Goal: Information Seeking & Learning: Learn about a topic

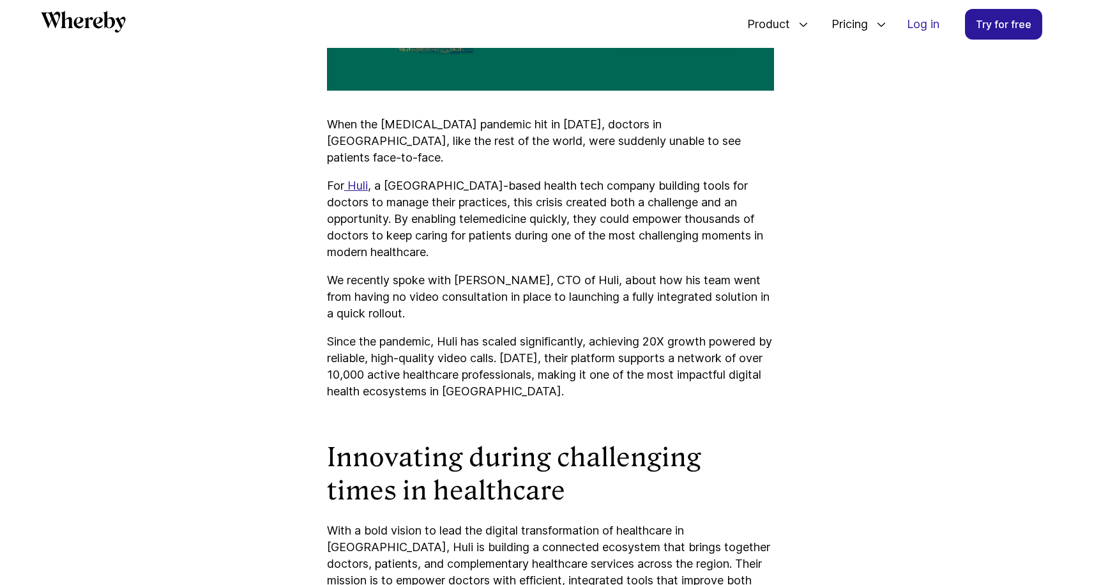
scroll to position [833, 0]
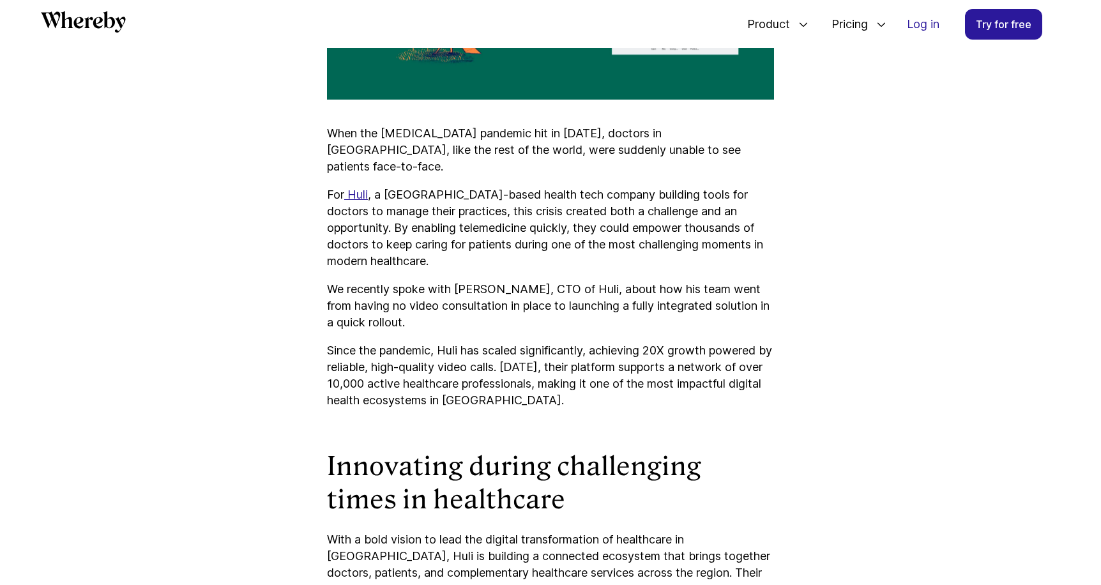
click at [690, 342] on p "Since the pandemic, Huli has scaled significantly, achieving 20X growth powered…" at bounding box center [550, 375] width 447 height 66
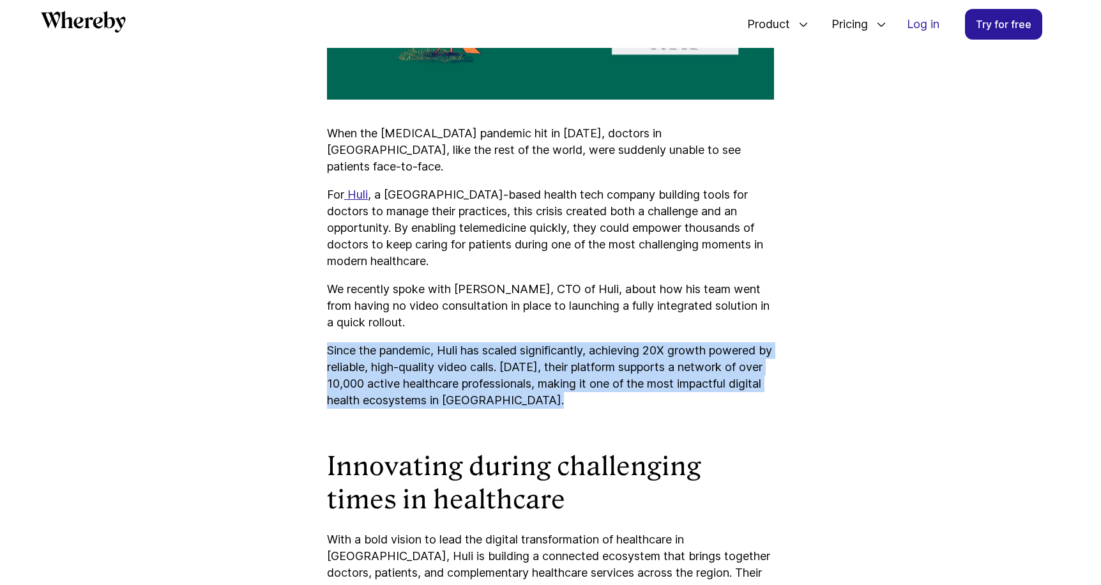
click at [690, 342] on p "Since the pandemic, Huli has scaled significantly, achieving 20X growth powered…" at bounding box center [550, 375] width 447 height 66
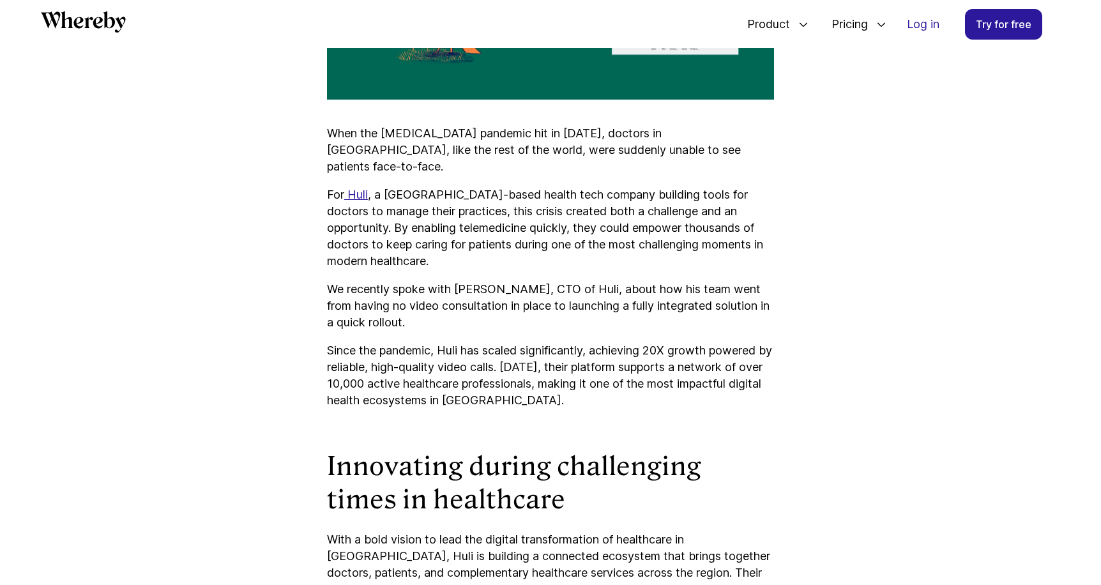
click at [690, 342] on p "Since the pandemic, Huli has scaled significantly, achieving 20X growth powered…" at bounding box center [550, 375] width 447 height 66
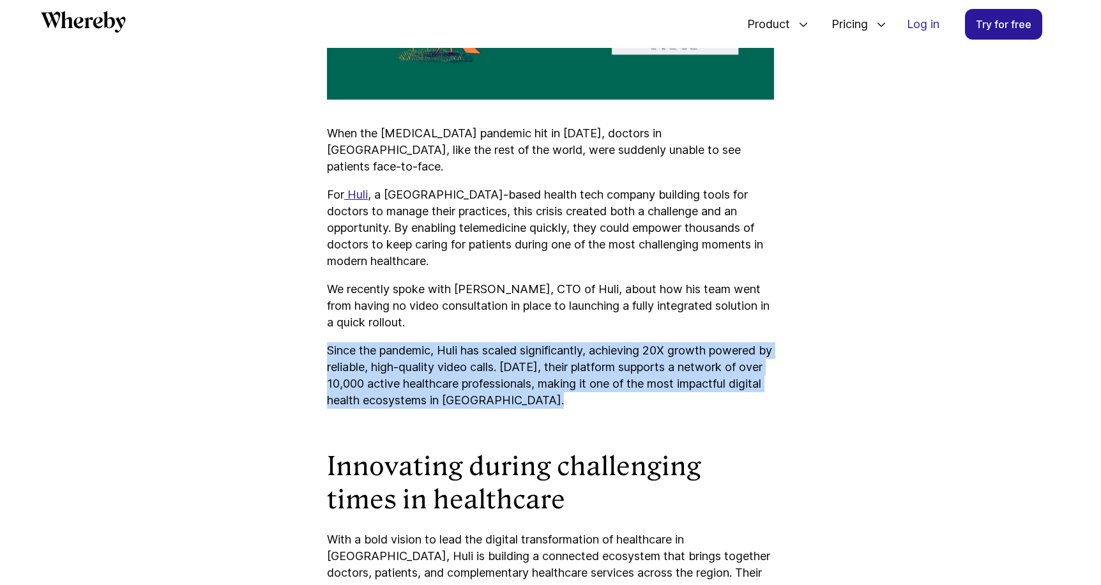
click at [690, 342] on p "Since the pandemic, Huli has scaled significantly, achieving 20X growth powered…" at bounding box center [550, 375] width 447 height 66
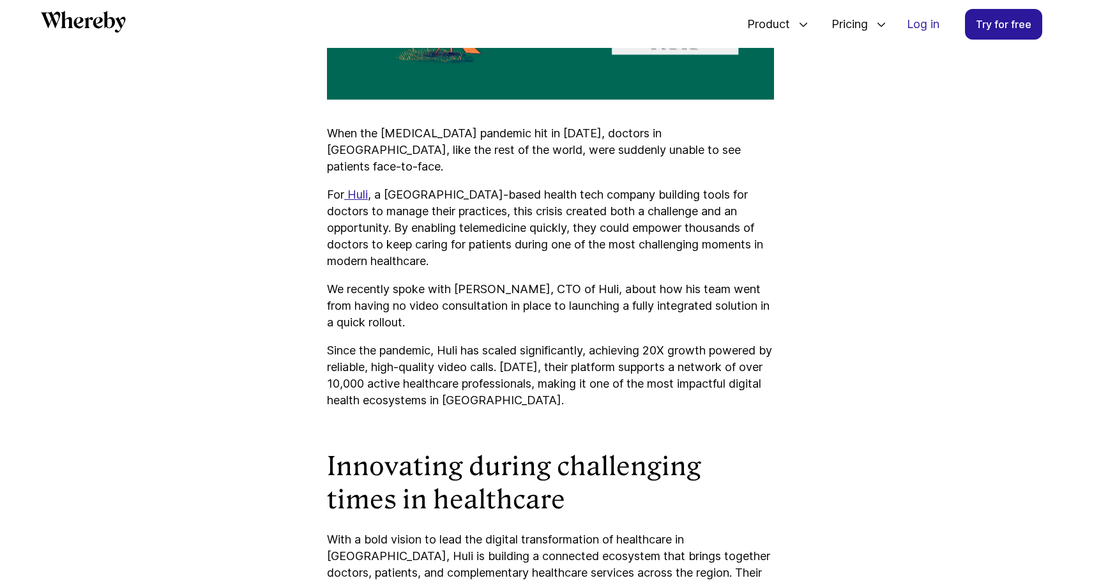
click at [690, 342] on p "Since the pandemic, Huli has scaled significantly, achieving 20X growth powered…" at bounding box center [550, 375] width 447 height 66
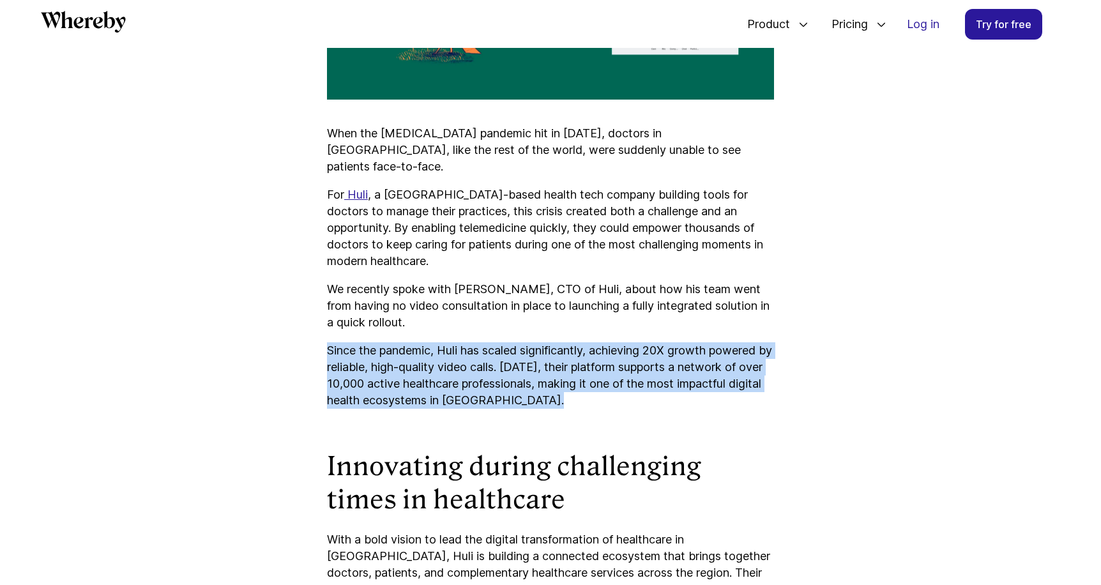
click at [690, 342] on p "Since the pandemic, Huli has scaled significantly, achieving 20X growth powered…" at bounding box center [550, 375] width 447 height 66
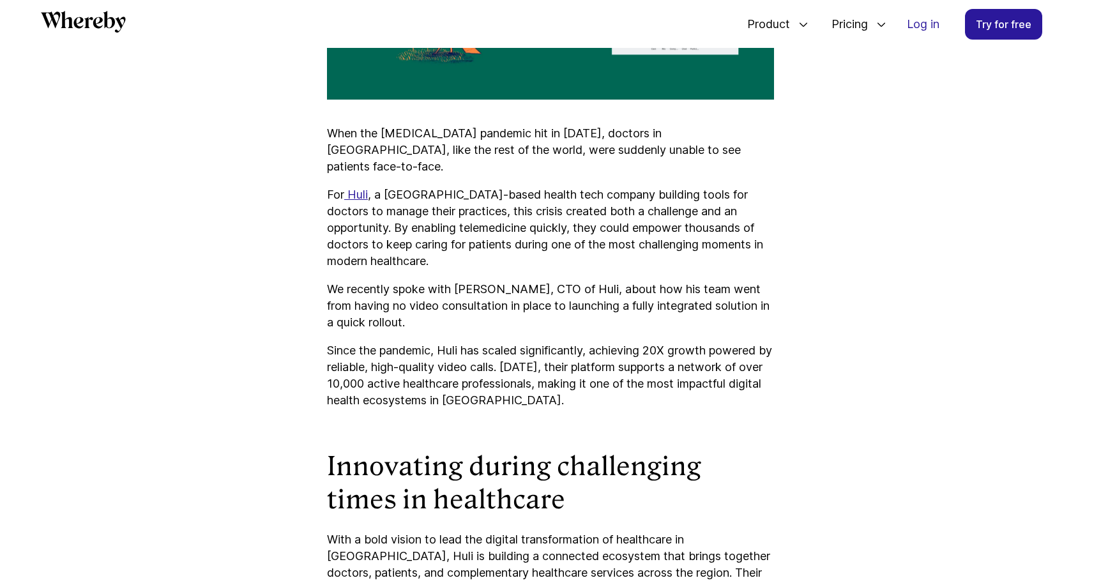
click at [660, 342] on p "Since the pandemic, Huli has scaled significantly, achieving 20X growth powered…" at bounding box center [550, 375] width 447 height 66
copy p "20X"
